Goal: Find specific page/section

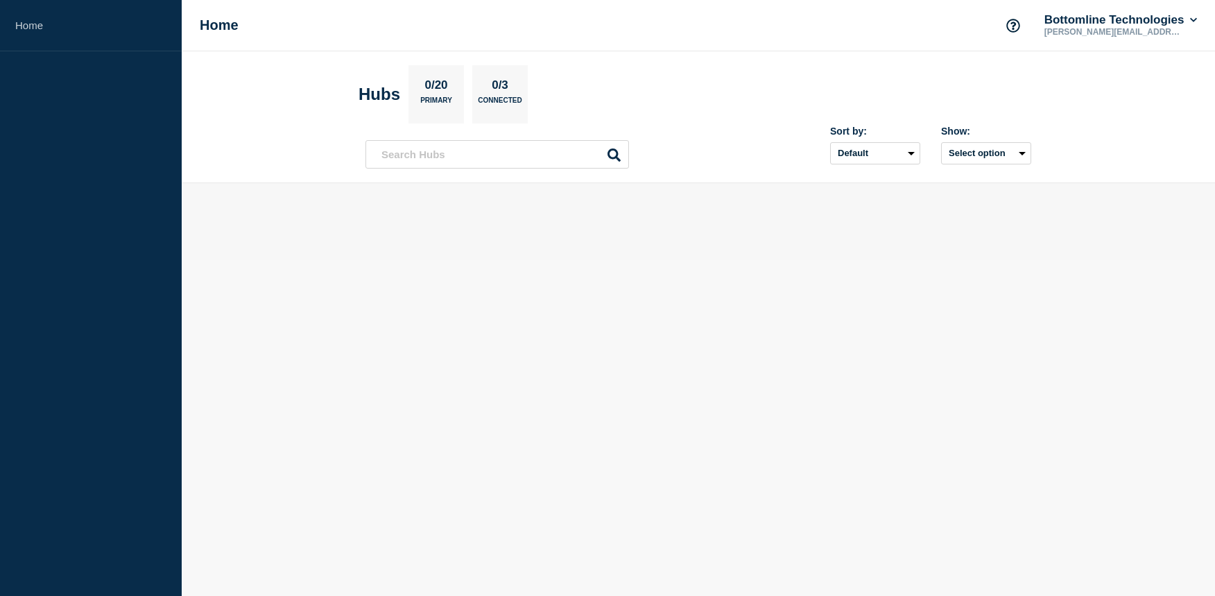
click at [437, 87] on p "0/20" at bounding box center [435, 87] width 33 height 18
click at [493, 158] on input "text" at bounding box center [496, 154] width 263 height 28
type input "s"
click at [742, 130] on div "Sort by: Default Last added Last updated Most active A-Z Show: Select option" at bounding box center [698, 148] width 666 height 41
click at [944, 152] on button "Select option" at bounding box center [986, 153] width 90 height 22
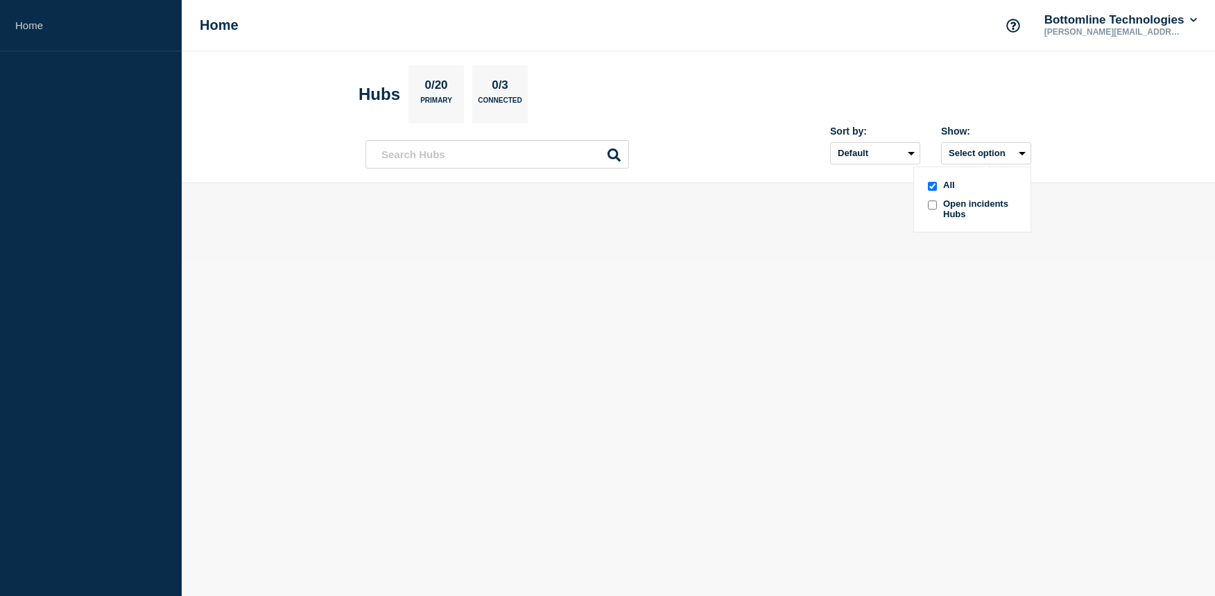
click at [761, 132] on div "Sort by: Default Last added Last updated Most active A-Z Show: Select option Al…" at bounding box center [698, 148] width 666 height 41
click at [986, 149] on button "Select option" at bounding box center [986, 153] width 90 height 22
click at [957, 203] on span "Open incidents Hubs" at bounding box center [981, 208] width 76 height 21
click at [965, 152] on button "Select option" at bounding box center [986, 153] width 90 height 22
click at [935, 205] on input "openIncidentsHubs checkbox" at bounding box center [932, 204] width 9 height 9
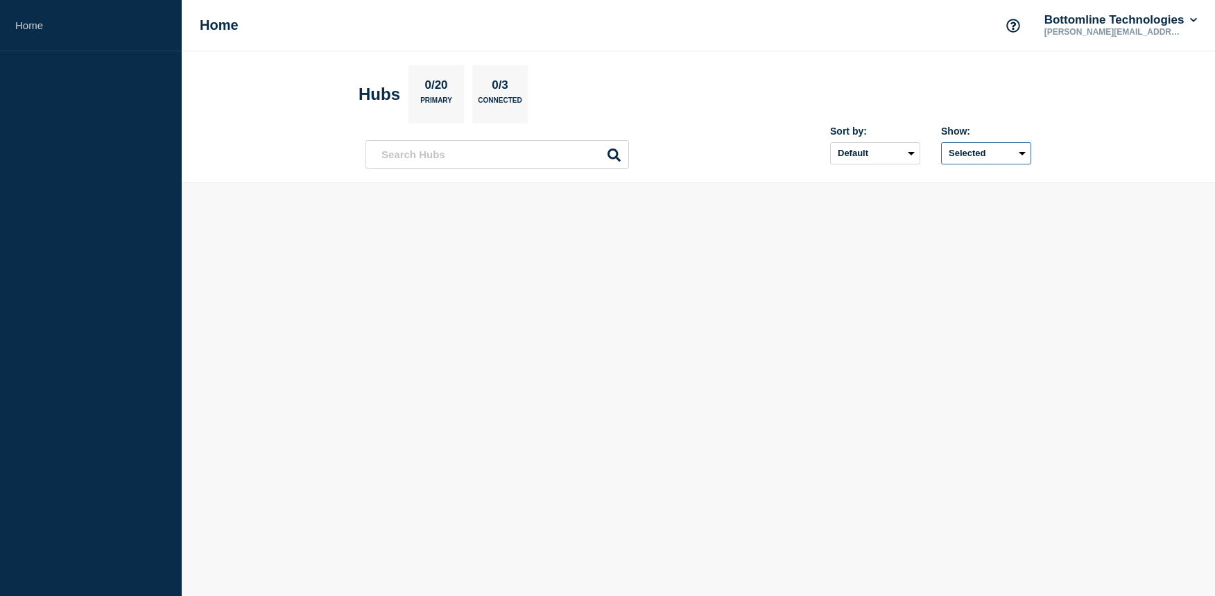
click at [964, 144] on button "Selected" at bounding box center [986, 153] width 90 height 22
click at [934, 185] on input "all checkbox" at bounding box center [932, 186] width 9 height 9
click at [1145, 23] on button "Bottomline Technologies" at bounding box center [1120, 20] width 158 height 14
click at [827, 312] on body "Home Home Bottomline Technologies [PERSON_NAME][EMAIL_ADDRESS][PERSON_NAME][DOM…" at bounding box center [607, 298] width 1215 height 596
